Goal: Task Accomplishment & Management: Use online tool/utility

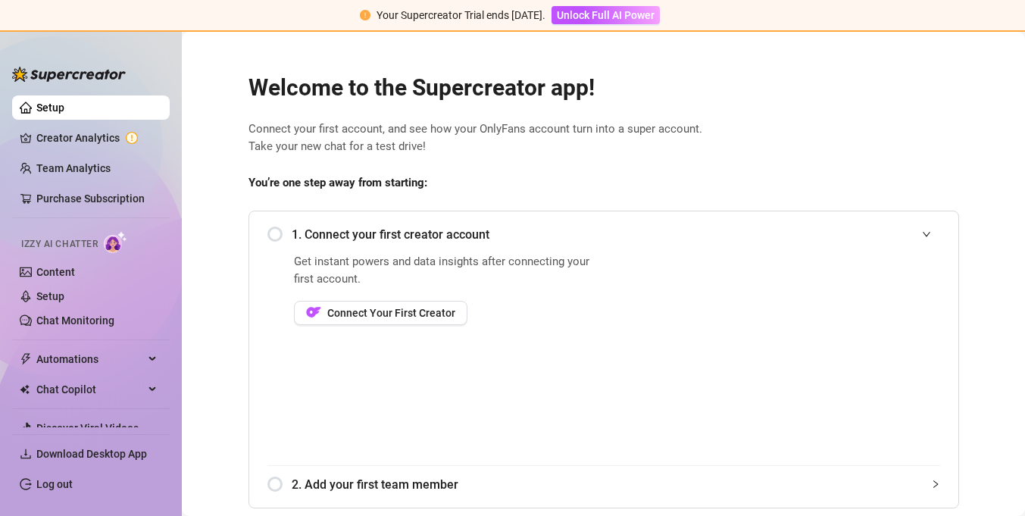
click at [273, 233] on div "1. Connect your first creator account" at bounding box center [603, 234] width 673 height 37
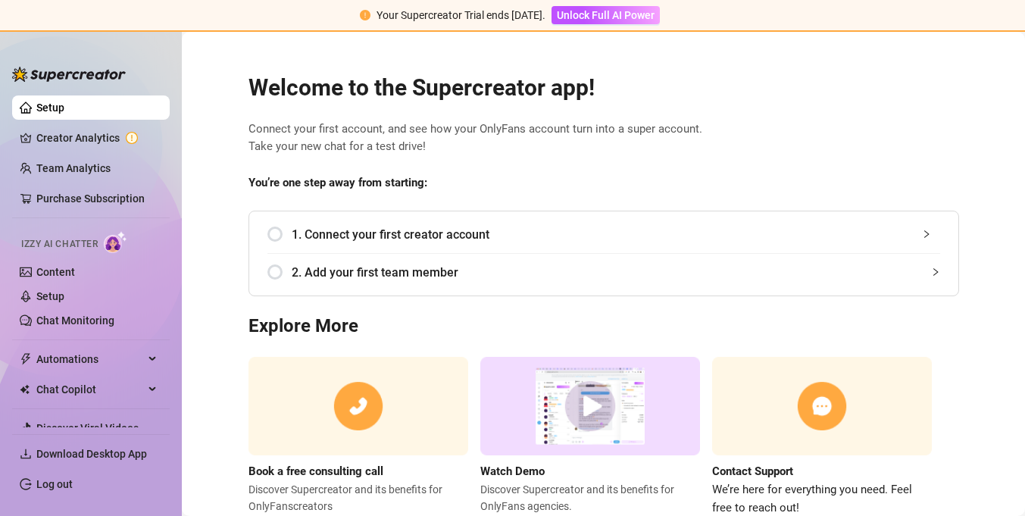
click at [309, 229] on span "1. Connect your first creator account" at bounding box center [616, 234] width 648 height 19
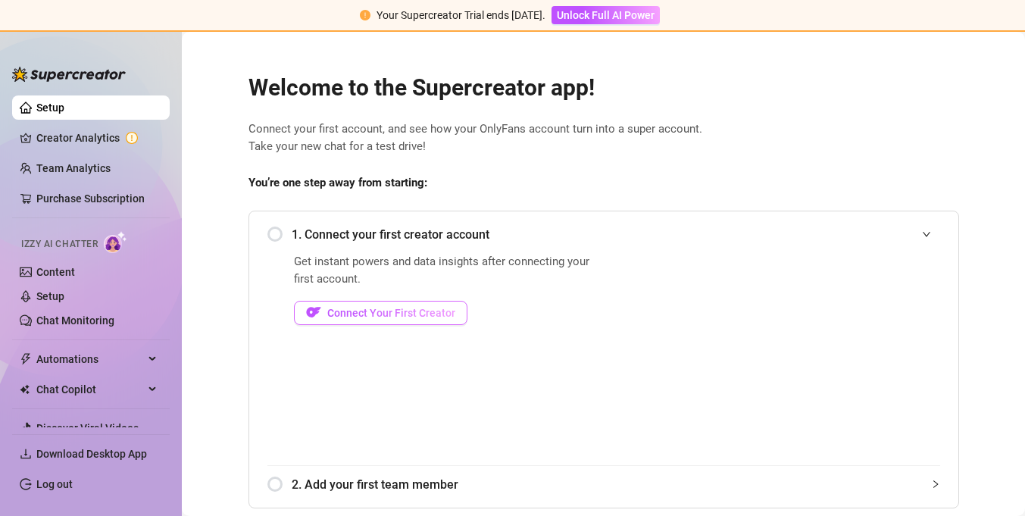
click at [354, 315] on span "Connect Your First Creator" at bounding box center [391, 313] width 128 height 12
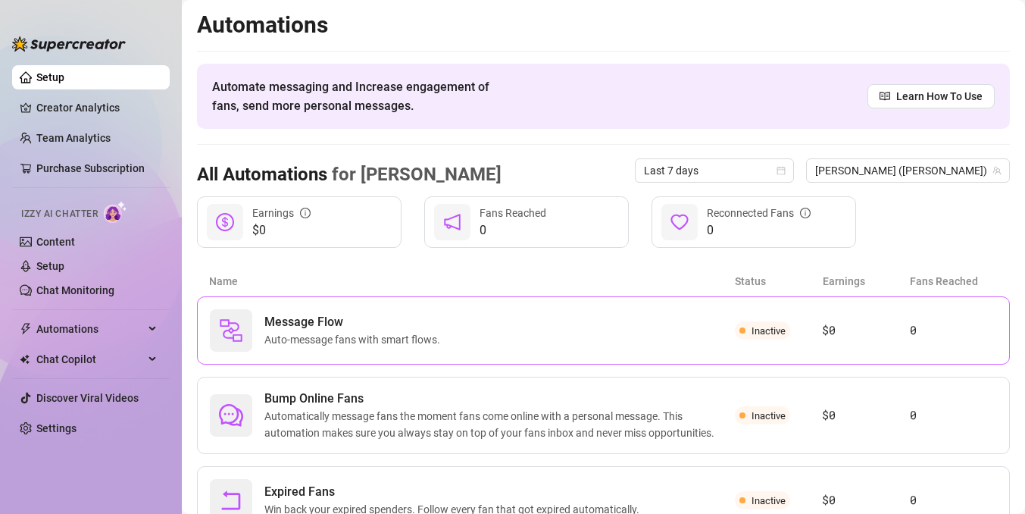
click at [498, 339] on div "Message Flow Auto-message fans with smart flows." at bounding box center [472, 330] width 525 height 42
